Goal: Task Accomplishment & Management: Use online tool/utility

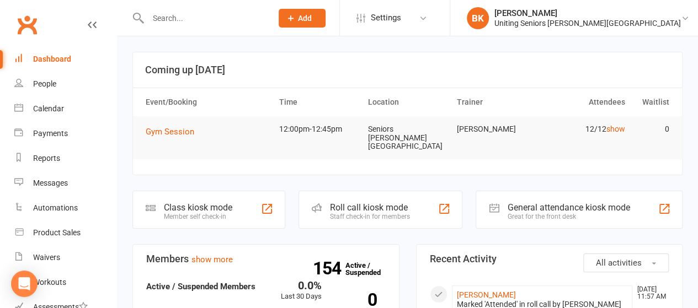
click at [174, 23] on input "text" at bounding box center [205, 17] width 120 height 15
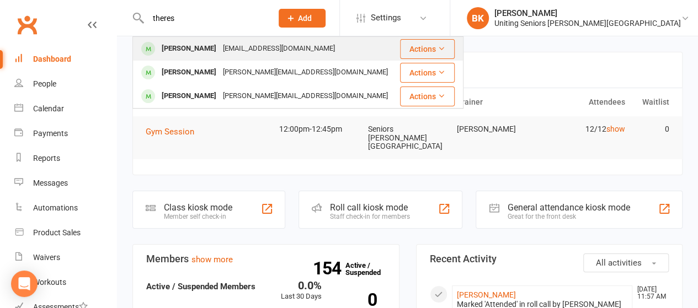
type input "theres"
click at [193, 54] on div "[PERSON_NAME]" at bounding box center [188, 49] width 61 height 16
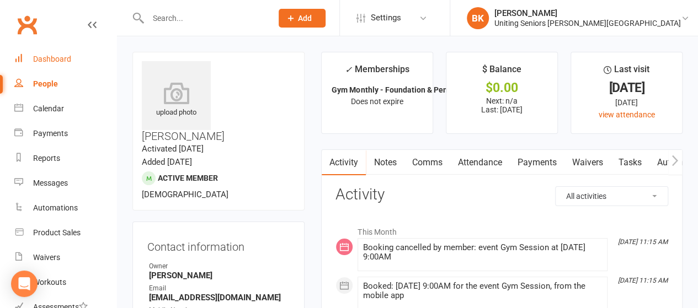
click at [65, 60] on div "Dashboard" at bounding box center [52, 59] width 38 height 9
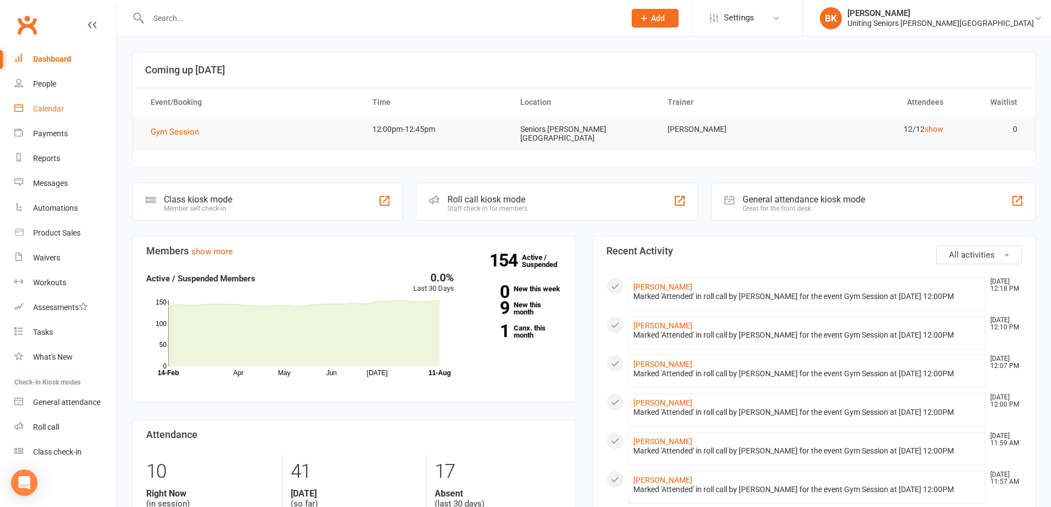
click at [49, 114] on link "Calendar" at bounding box center [65, 109] width 102 height 25
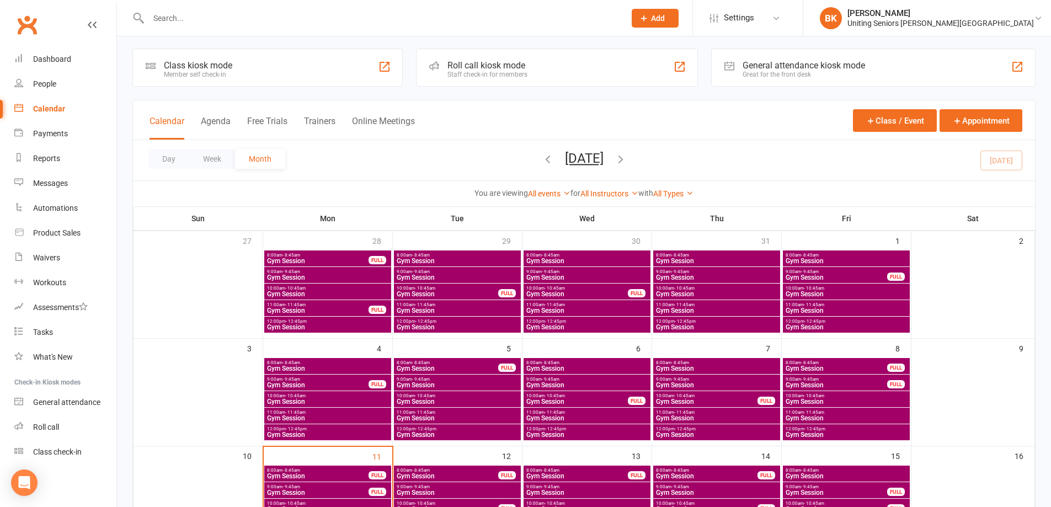
scroll to position [166, 0]
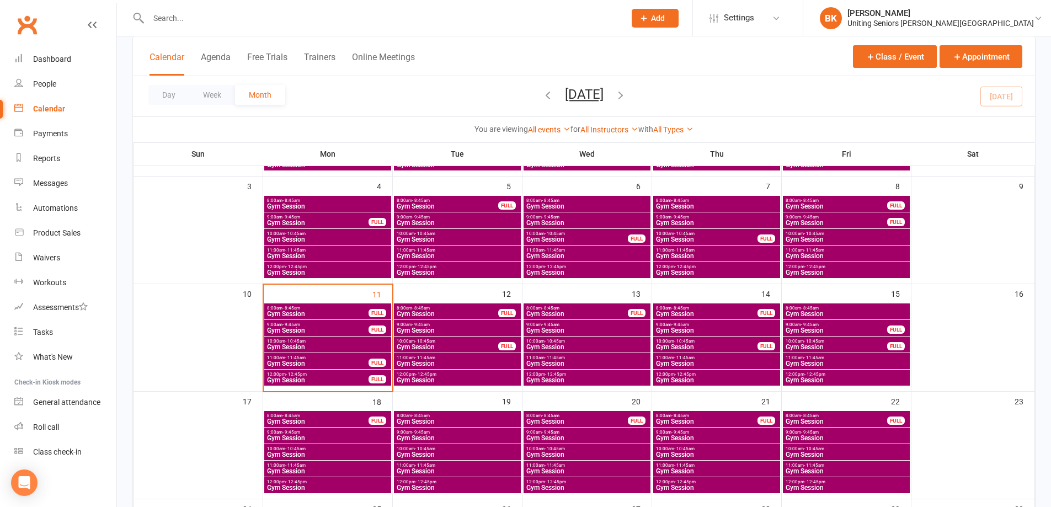
click at [356, 313] on span "Gym Session" at bounding box center [318, 314] width 103 height 7
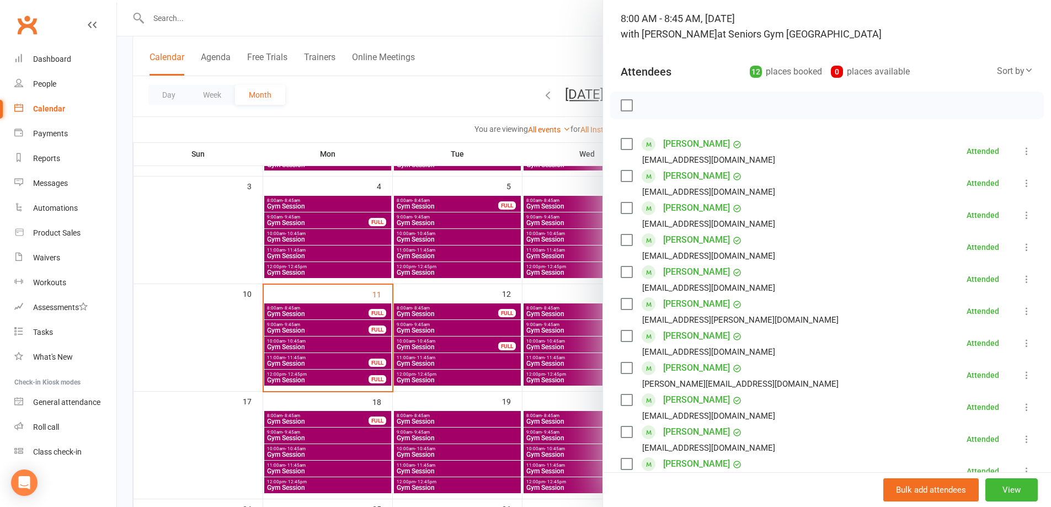
scroll to position [221, 0]
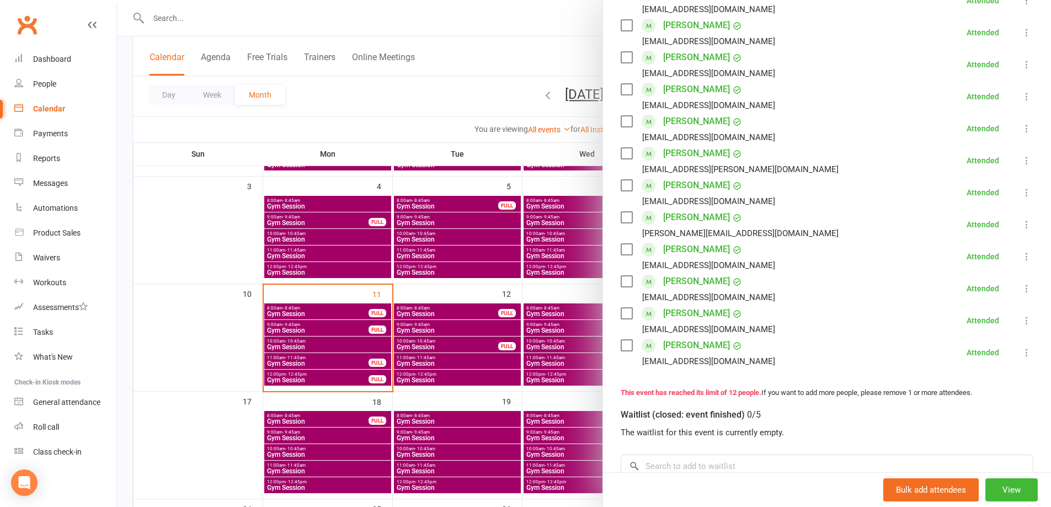
click at [388, 293] on div at bounding box center [584, 253] width 934 height 507
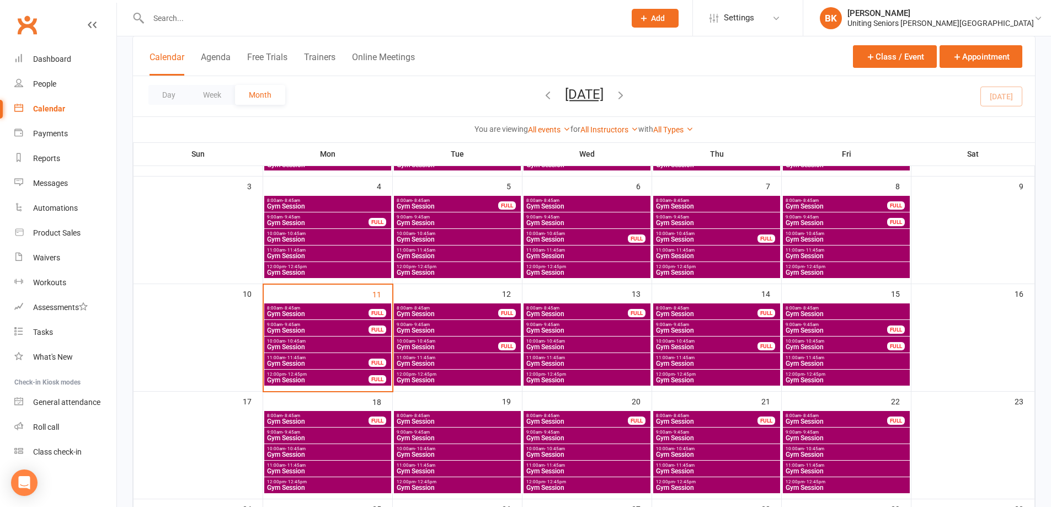
click at [334, 330] on span "Gym Session" at bounding box center [318, 330] width 103 height 7
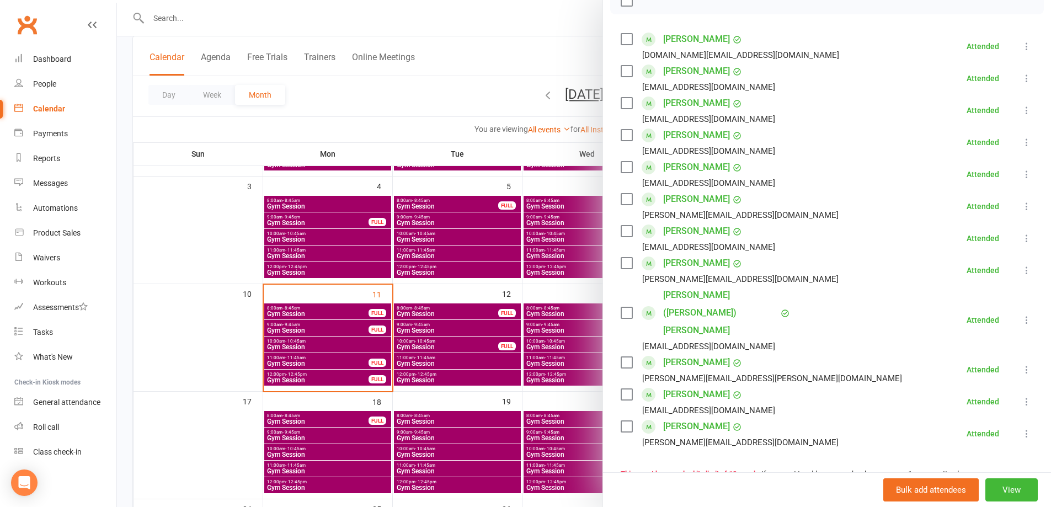
scroll to position [110, 0]
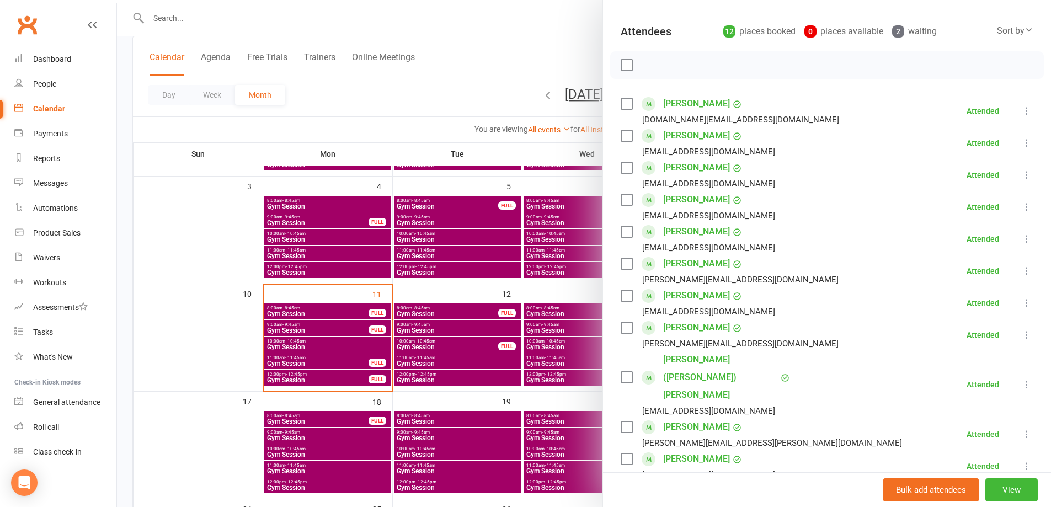
click at [505, 86] on div at bounding box center [584, 253] width 934 height 507
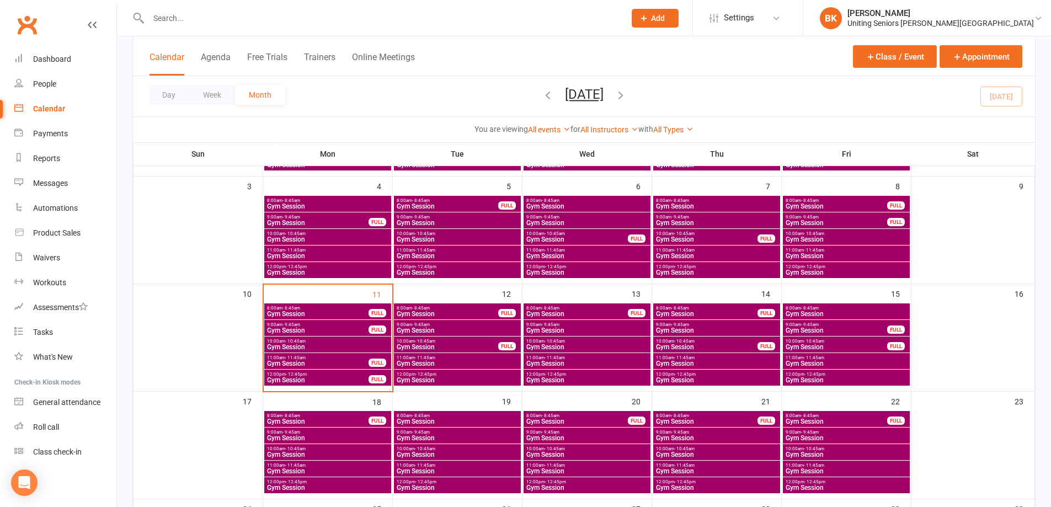
click at [370, 343] on span "10:00am - 10:45am" at bounding box center [328, 341] width 123 height 5
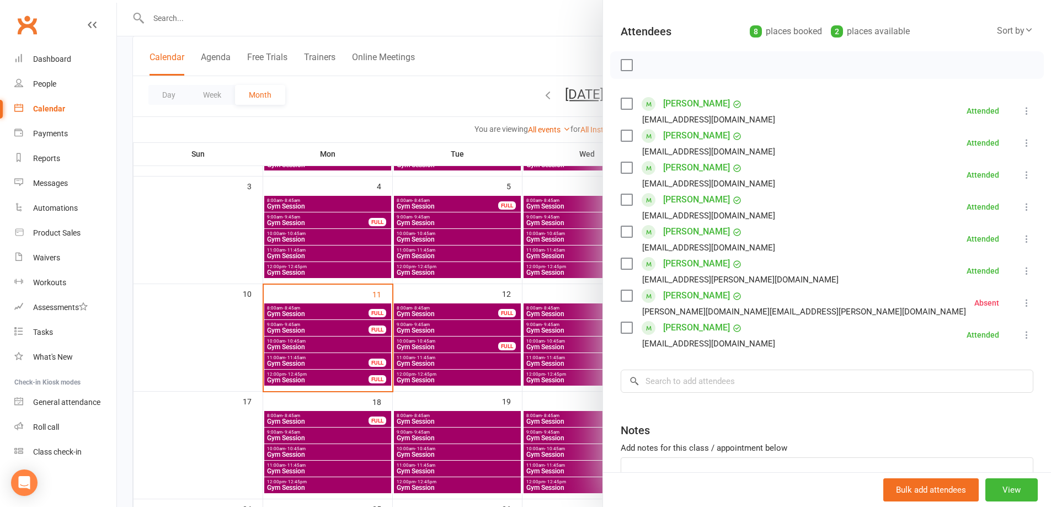
click at [452, 109] on div at bounding box center [584, 253] width 934 height 507
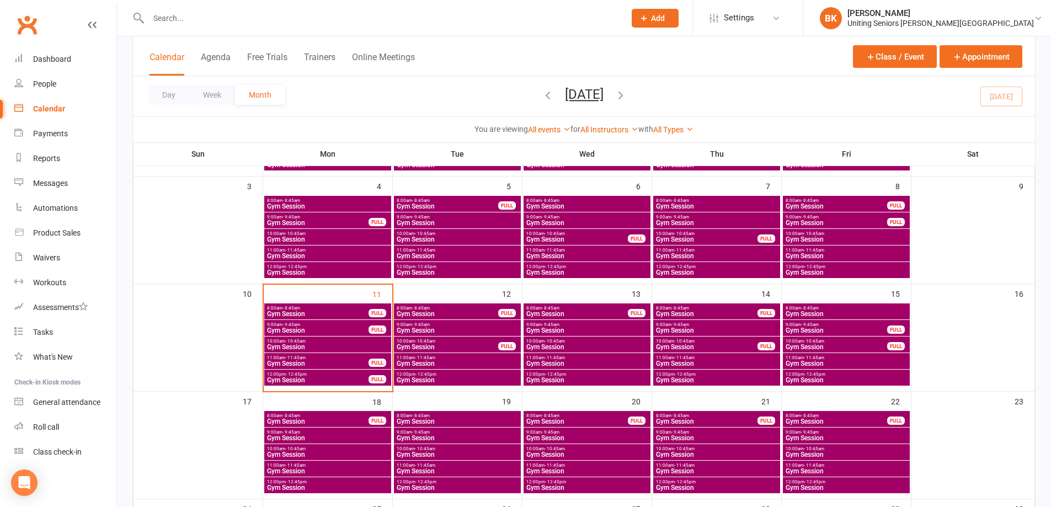
click at [344, 363] on span "Gym Session" at bounding box center [318, 363] width 103 height 7
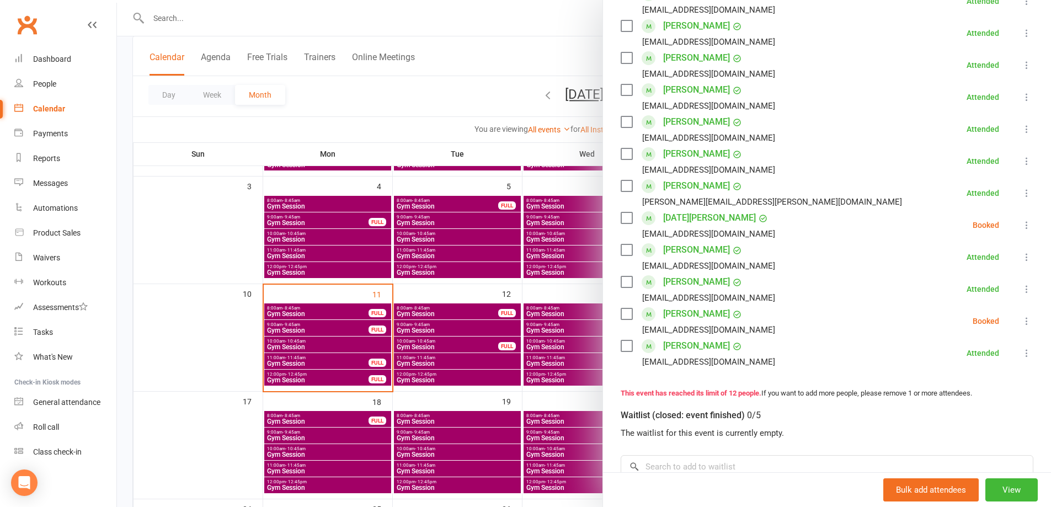
scroll to position [221, 0]
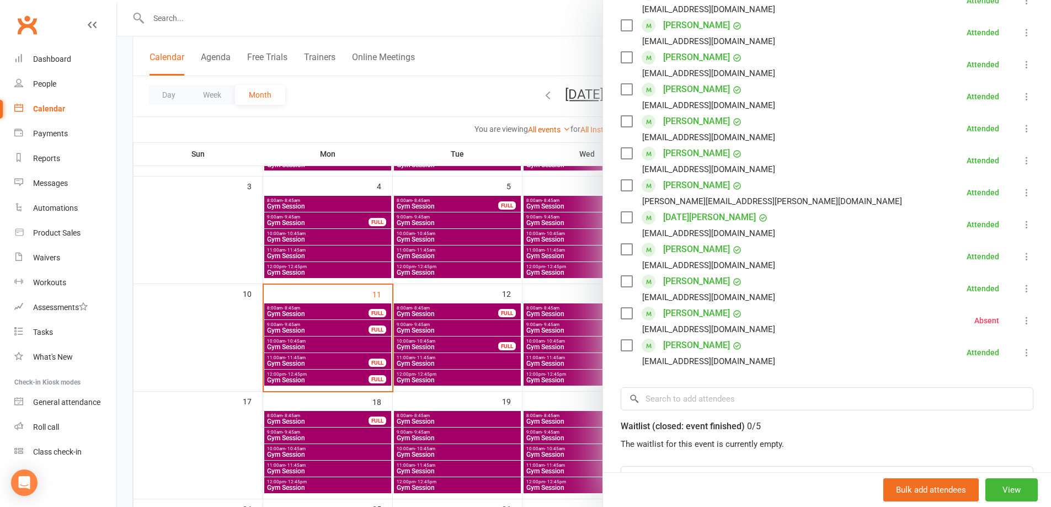
click at [499, 64] on div at bounding box center [584, 253] width 934 height 507
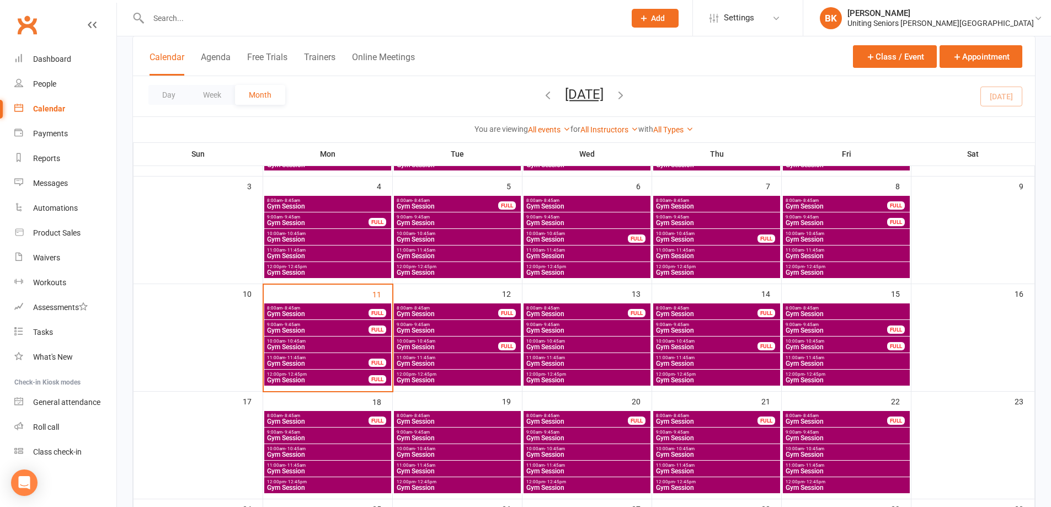
click at [322, 315] on span "Gym Session" at bounding box center [318, 314] width 103 height 7
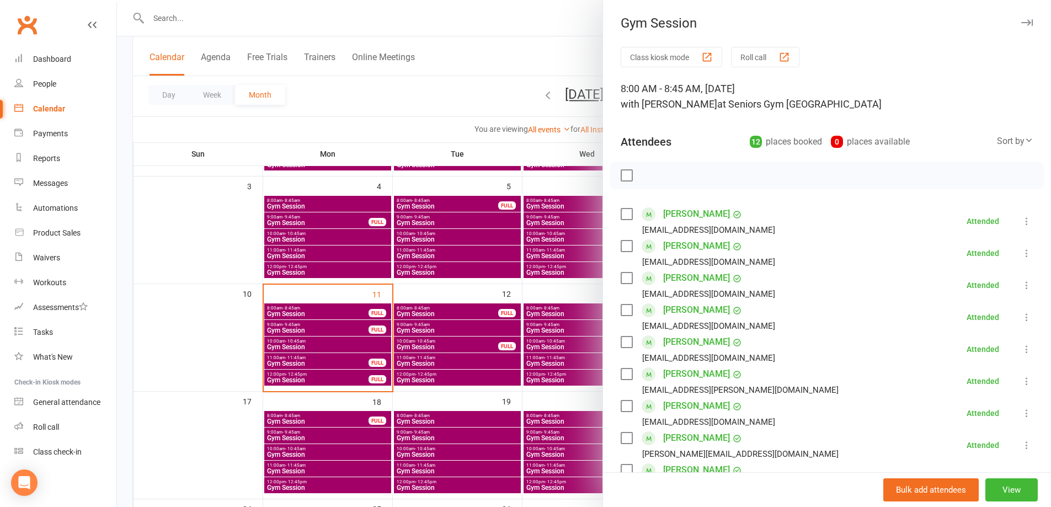
click at [468, 78] on div at bounding box center [584, 253] width 934 height 507
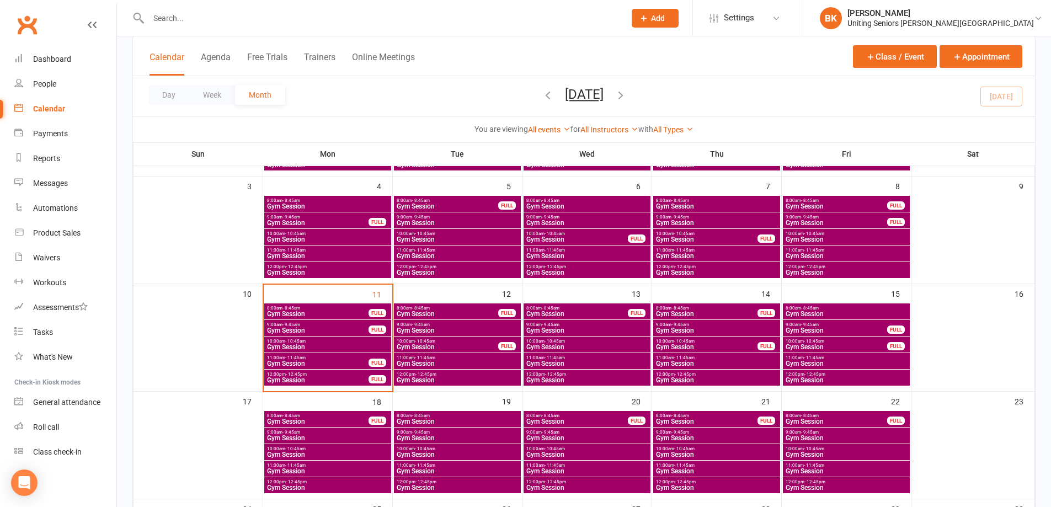
click at [350, 327] on span "9:00am - 9:45am" at bounding box center [318, 324] width 103 height 5
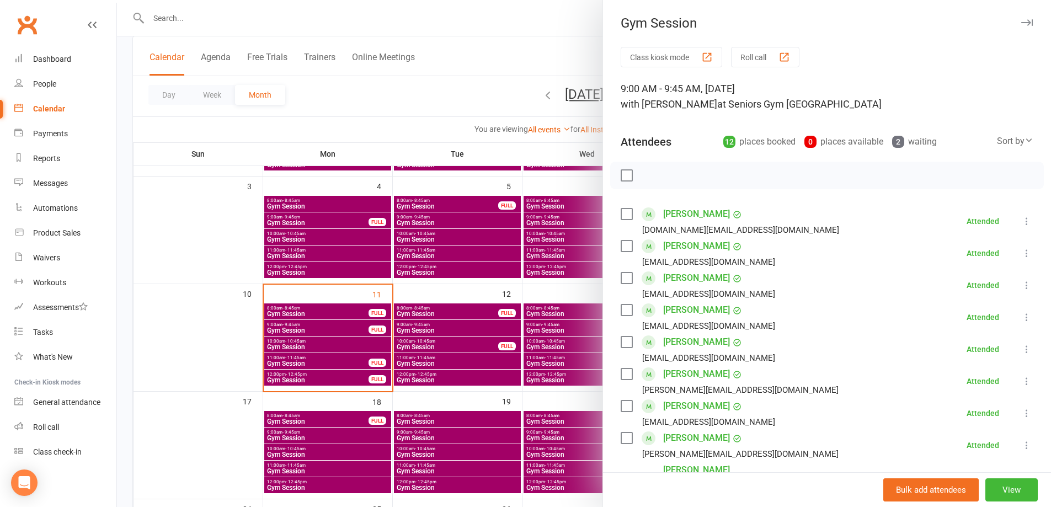
click at [408, 118] on div at bounding box center [584, 253] width 934 height 507
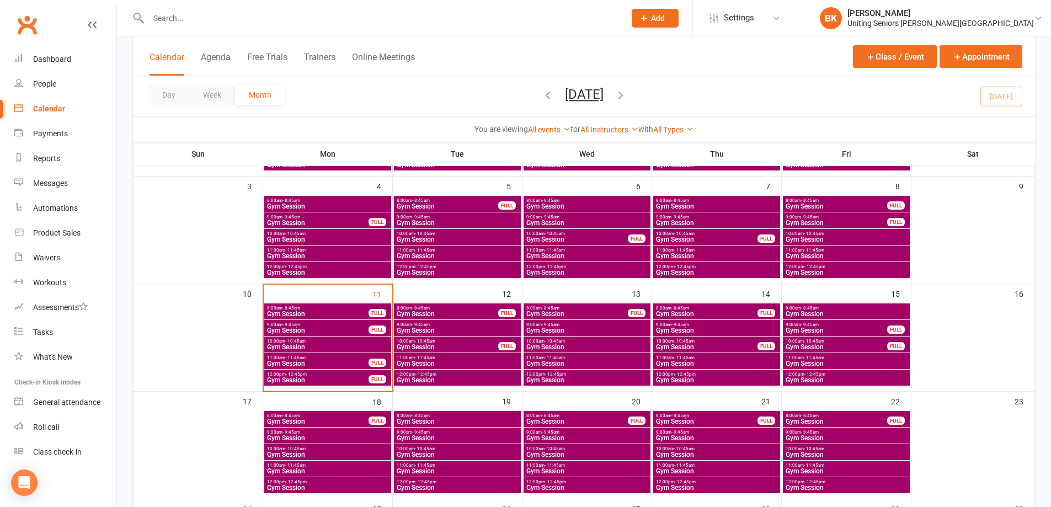
click at [364, 343] on span "10:00am - 10:45am" at bounding box center [328, 341] width 123 height 5
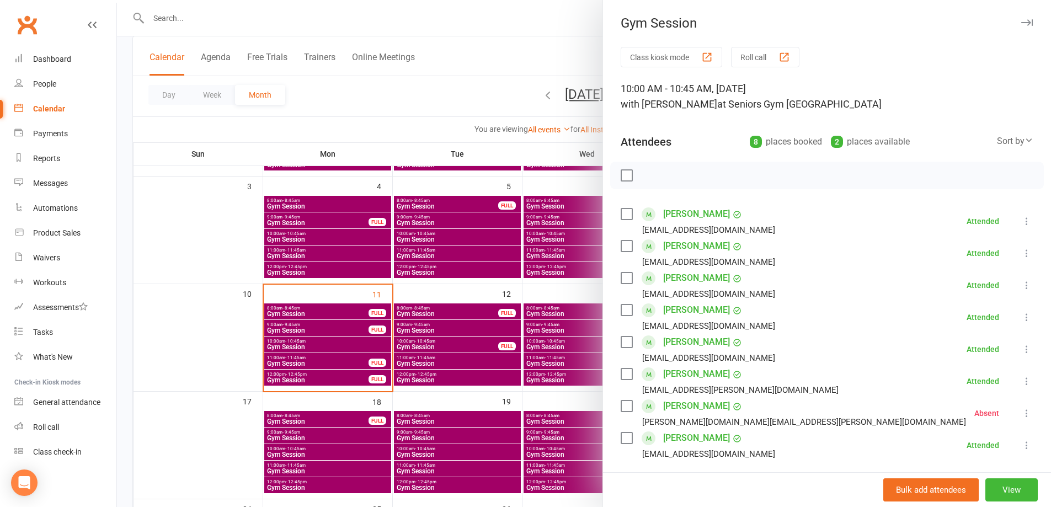
click at [476, 113] on div at bounding box center [584, 253] width 934 height 507
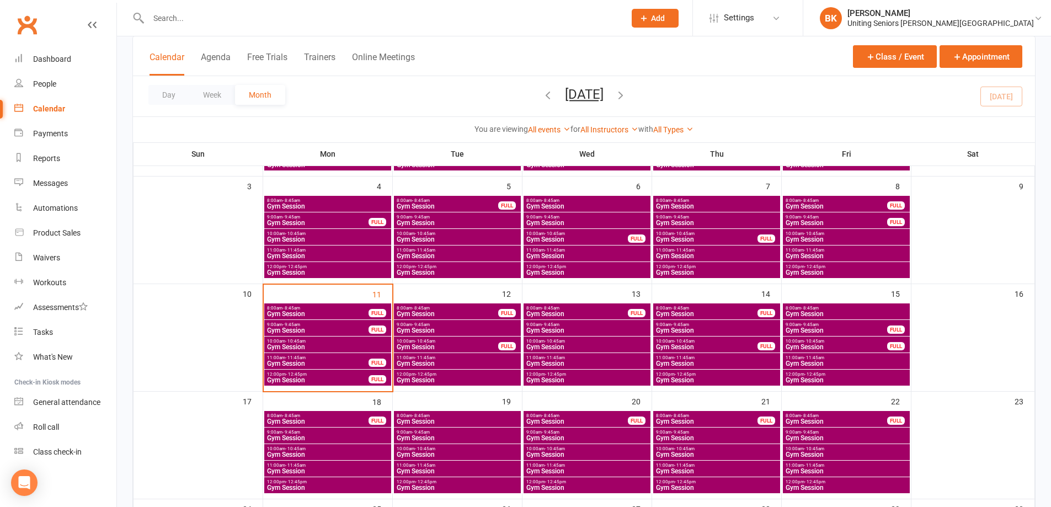
click at [325, 358] on span "11:00am - 11:45am" at bounding box center [318, 357] width 103 height 5
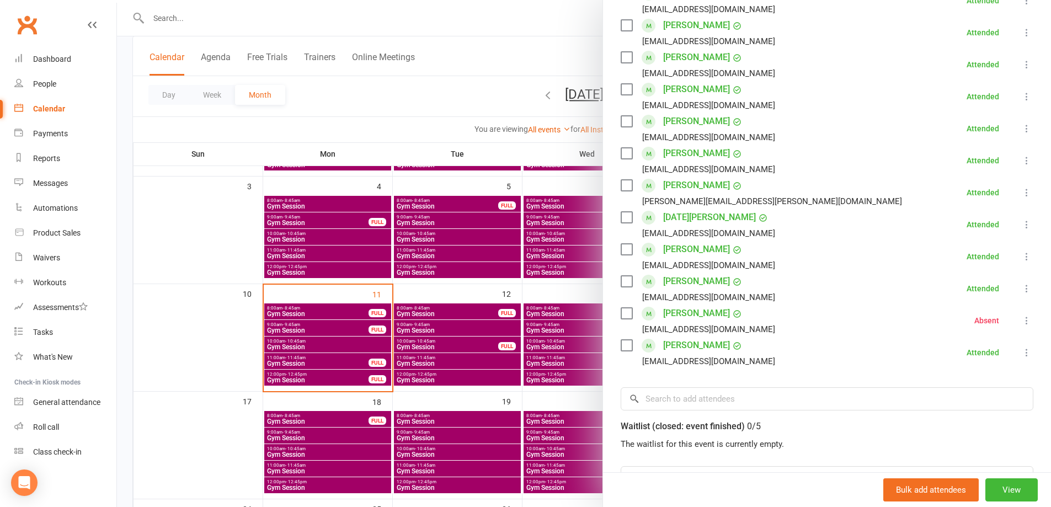
click at [337, 381] on div at bounding box center [584, 253] width 934 height 507
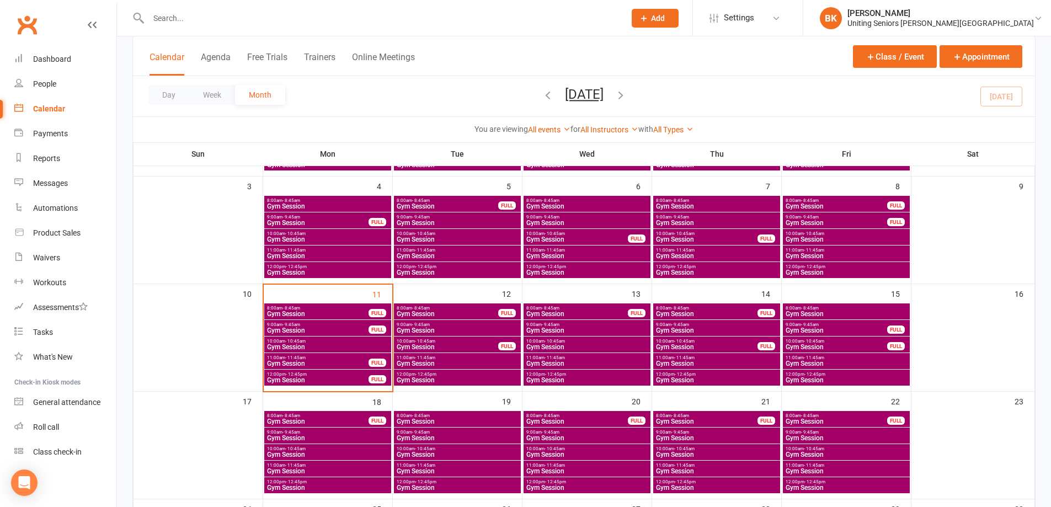
click at [315, 378] on span "Gym Session" at bounding box center [318, 380] width 103 height 7
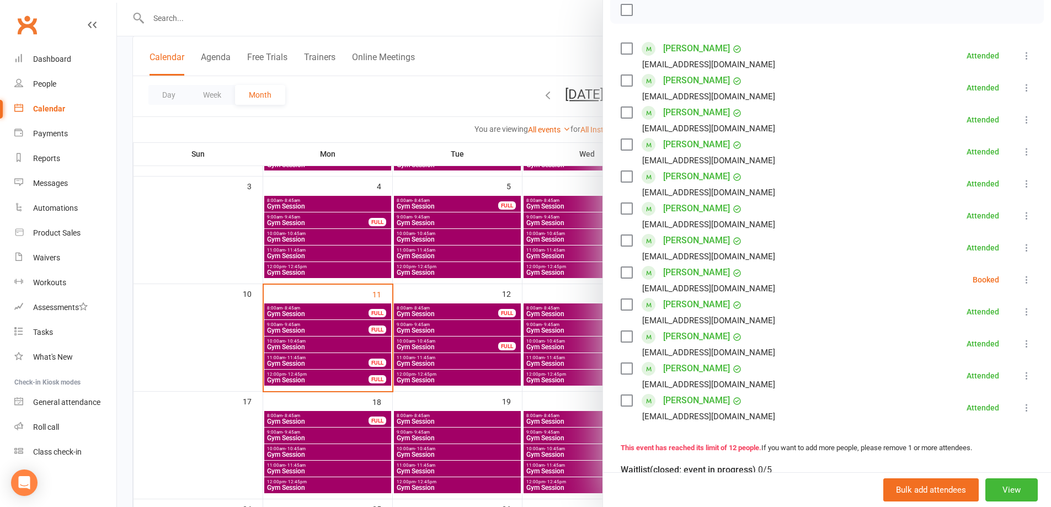
scroll to position [0, 0]
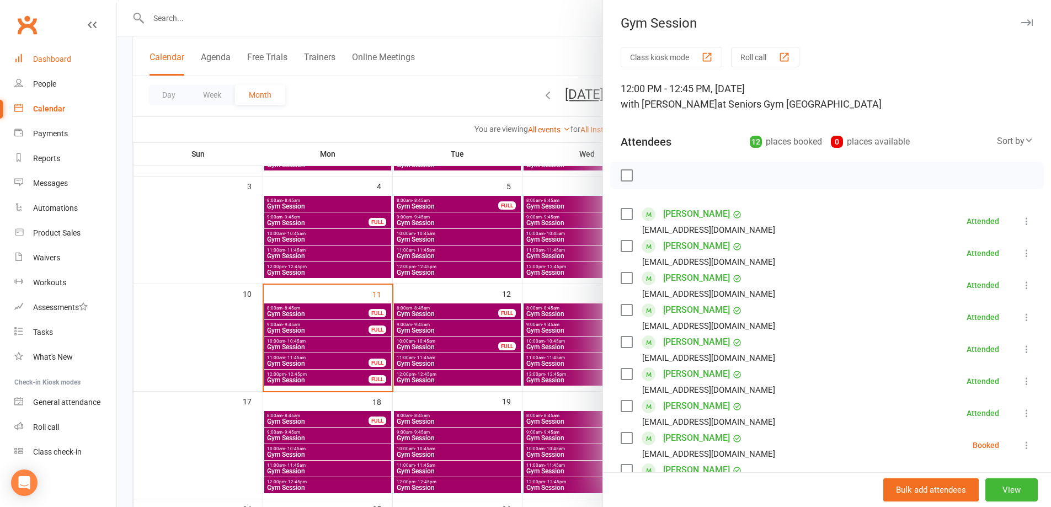
click at [68, 52] on link "Dashboard" at bounding box center [65, 59] width 102 height 25
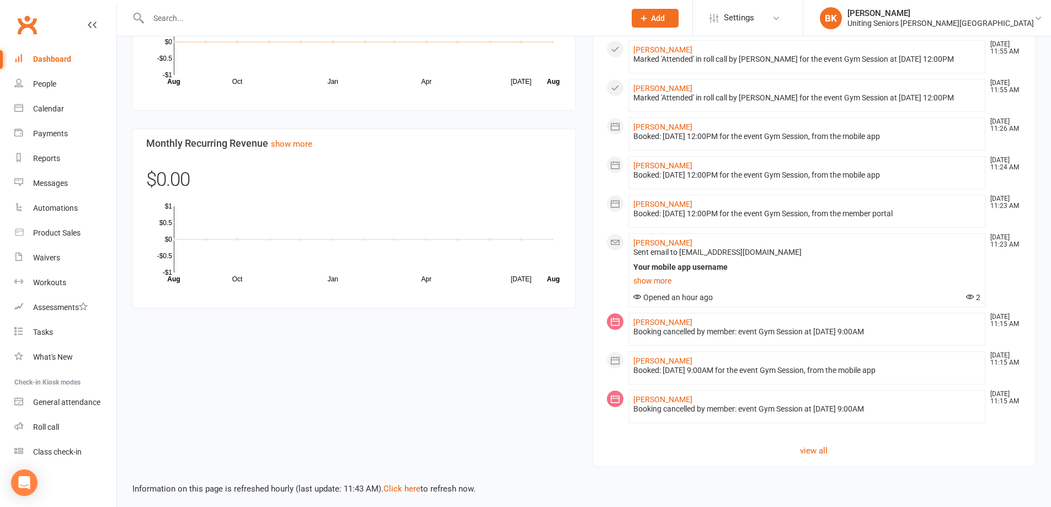
scroll to position [663, 0]
click at [810, 444] on link "view all" at bounding box center [814, 450] width 416 height 13
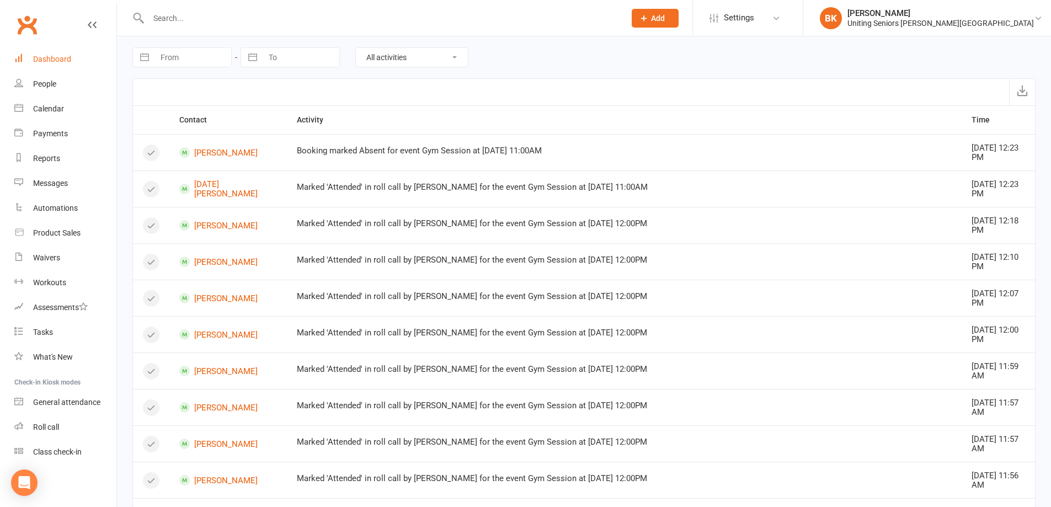
click at [66, 62] on div "Dashboard" at bounding box center [52, 59] width 38 height 9
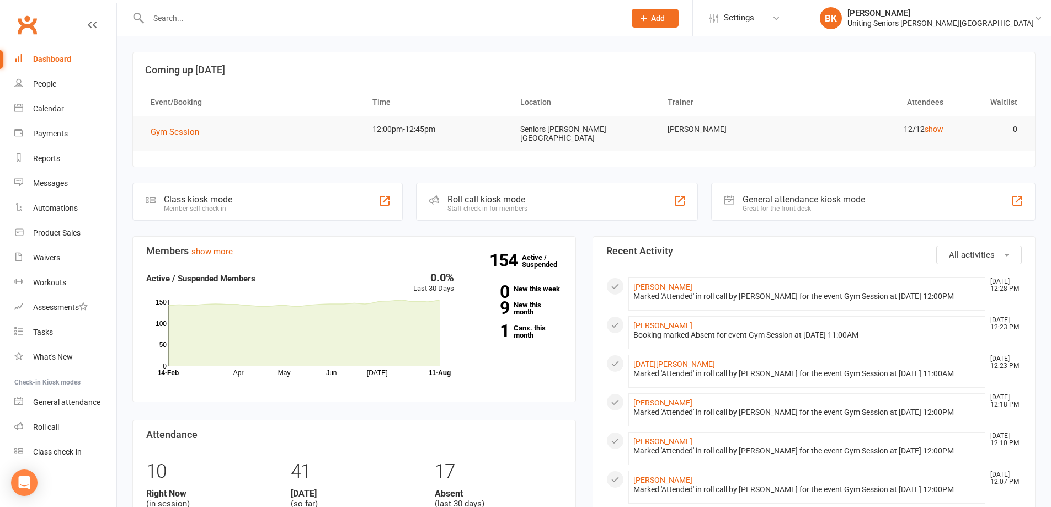
click at [778, 205] on div "Great for the front desk" at bounding box center [804, 209] width 123 height 8
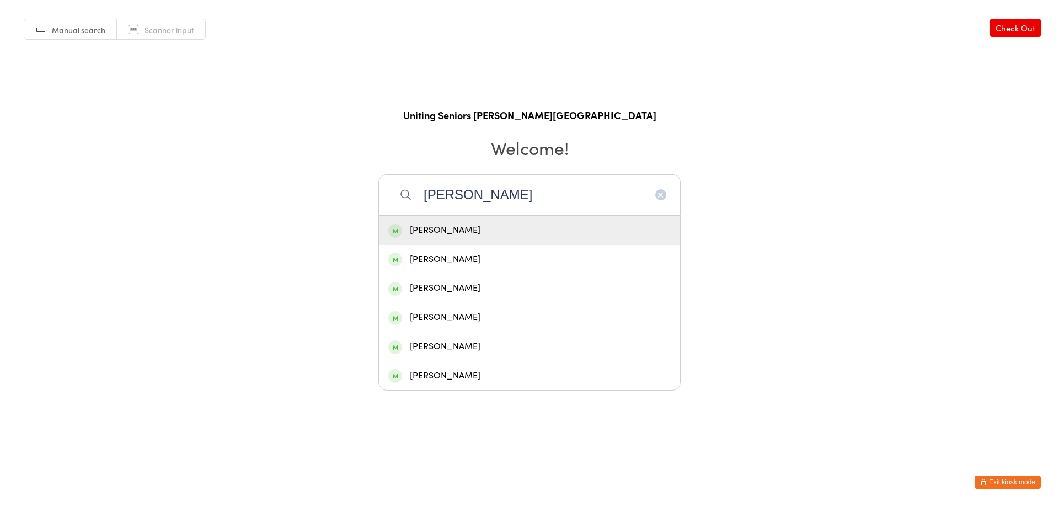
type input "[PERSON_NAME]"
click at [521, 230] on div "[PERSON_NAME]" at bounding box center [529, 230] width 283 height 15
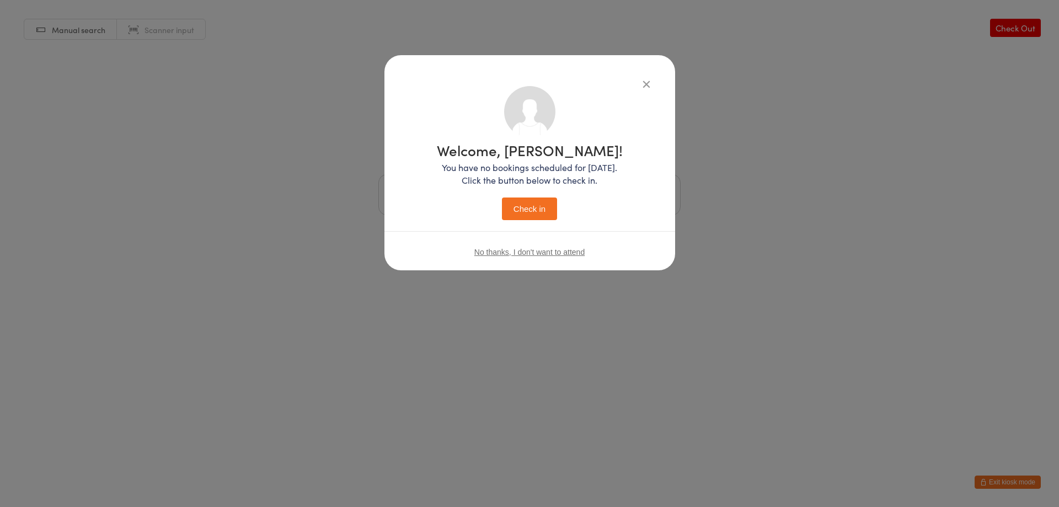
click at [554, 209] on button "Check in" at bounding box center [529, 209] width 55 height 23
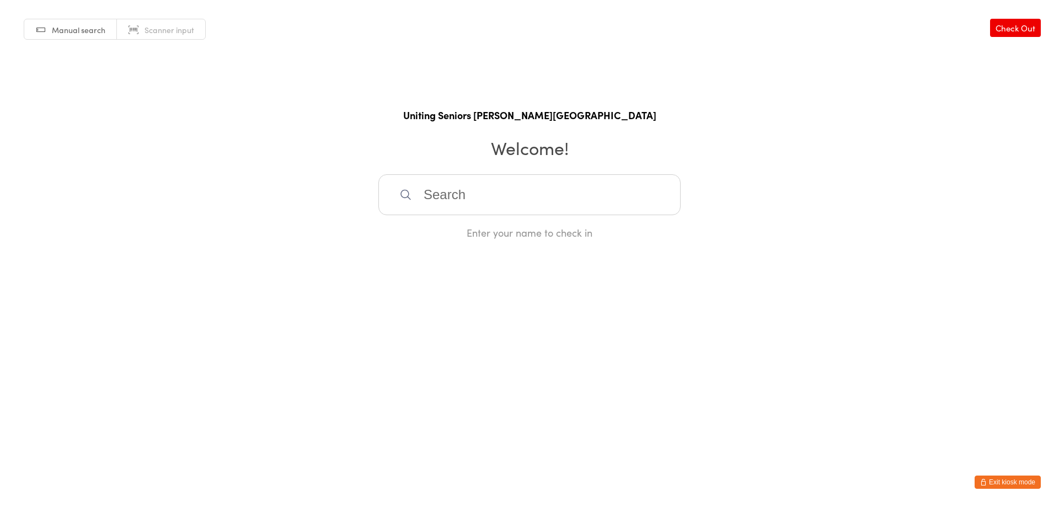
click at [1025, 479] on button "Exit kiosk mode" at bounding box center [1008, 482] width 66 height 13
